Goal: Information Seeking & Learning: Learn about a topic

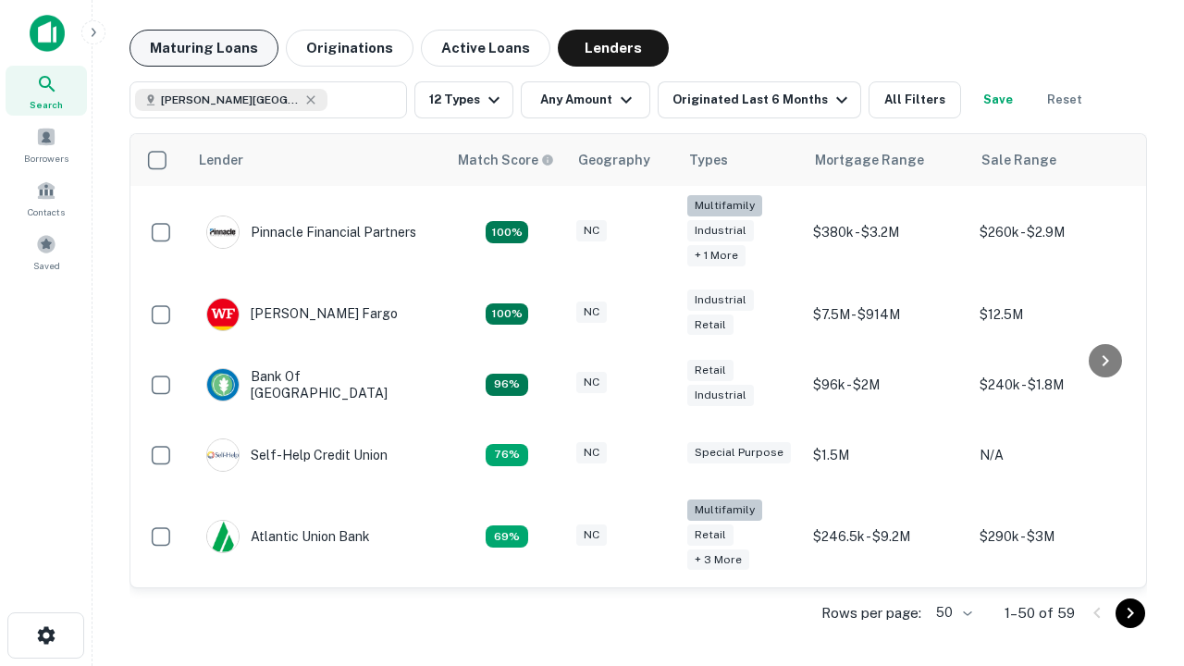
click at [203, 48] on button "Maturing Loans" at bounding box center [203, 48] width 149 height 37
